Goal: Find specific page/section: Find specific page/section

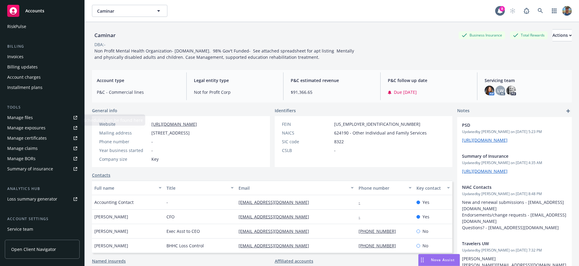
scroll to position [105, 0]
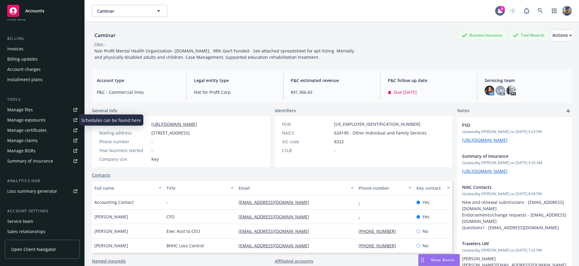
click at [43, 116] on div "Manage exposures" at bounding box center [26, 120] width 38 height 10
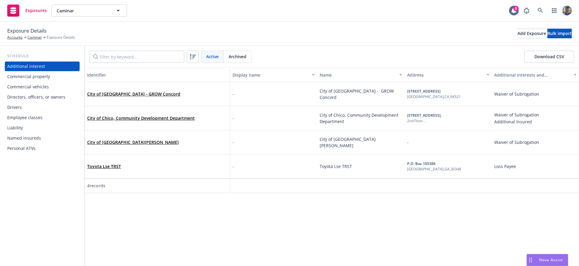
click at [41, 140] on div "Named insureds" at bounding box center [42, 138] width 70 height 10
